Goal: Find specific page/section: Find specific page/section

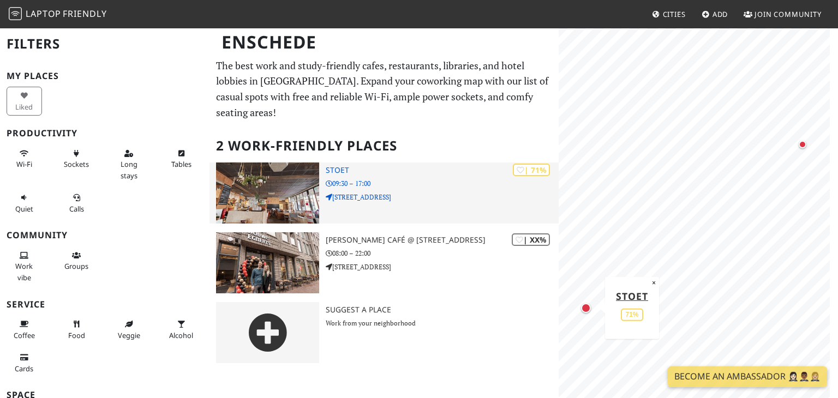
click at [334, 178] on p "09:30 – 17:00" at bounding box center [442, 183] width 233 height 10
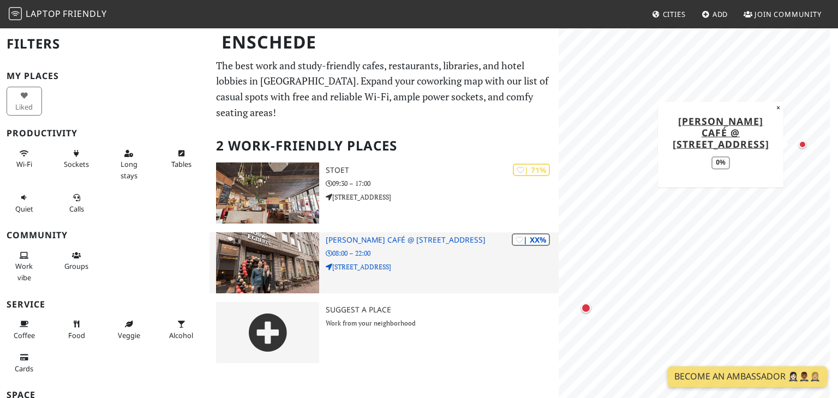
click at [340, 236] on h3 "[PERSON_NAME] Café @ [STREET_ADDRESS]" at bounding box center [442, 240] width 233 height 9
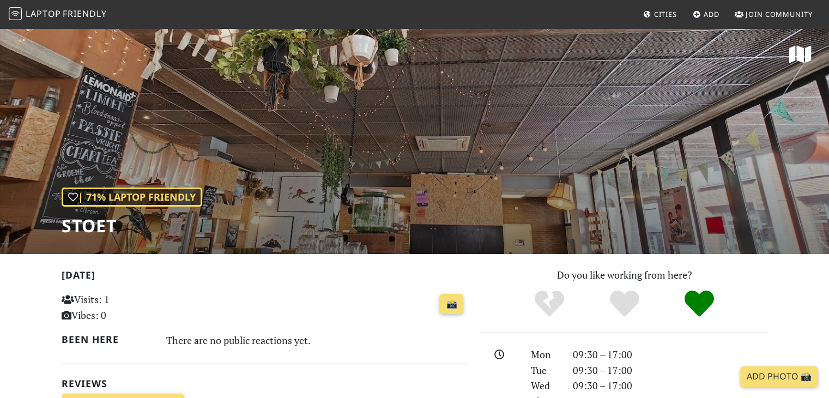
click at [304, 208] on div "| 71% Laptop Friendly Stoet" at bounding box center [414, 140] width 829 height 227
click at [419, 164] on div "| 71% Laptop Friendly Stoet" at bounding box center [414, 140] width 829 height 227
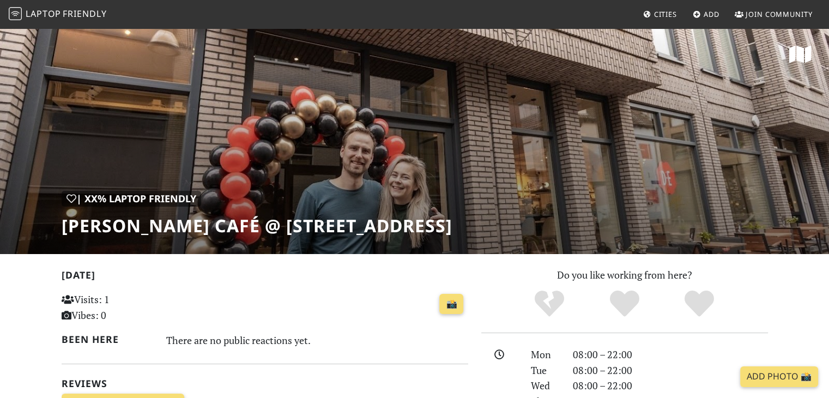
click at [443, 142] on div "| XX% Laptop Friendly Douwe Egberts Café @ Pijpenstraat 4" at bounding box center [414, 140] width 829 height 227
click at [351, 164] on div "| XX% Laptop Friendly Douwe Egberts Café @ Pijpenstraat 4" at bounding box center [414, 140] width 829 height 227
